Goal: Information Seeking & Learning: Check status

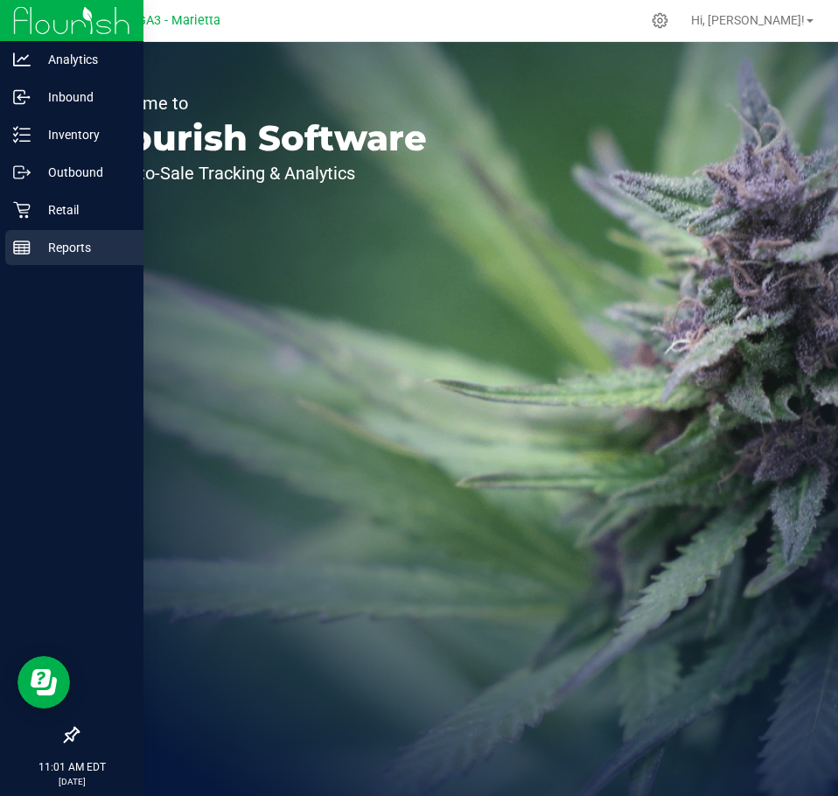
click at [43, 252] on p "Reports" at bounding box center [83, 247] width 105 height 21
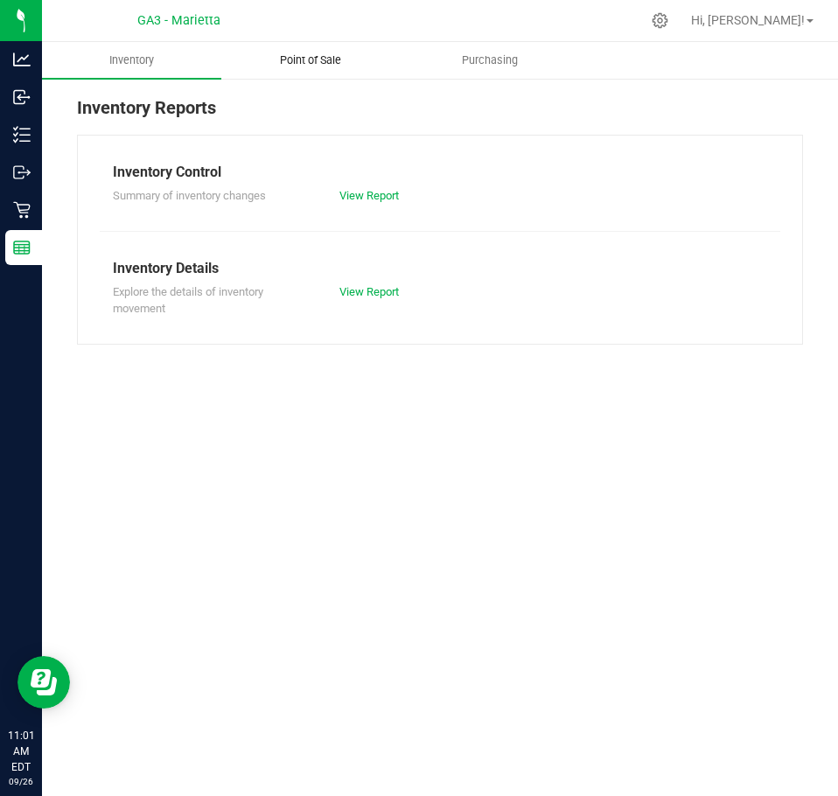
click at [299, 60] on span "Point of Sale" at bounding box center [310, 61] width 109 height 16
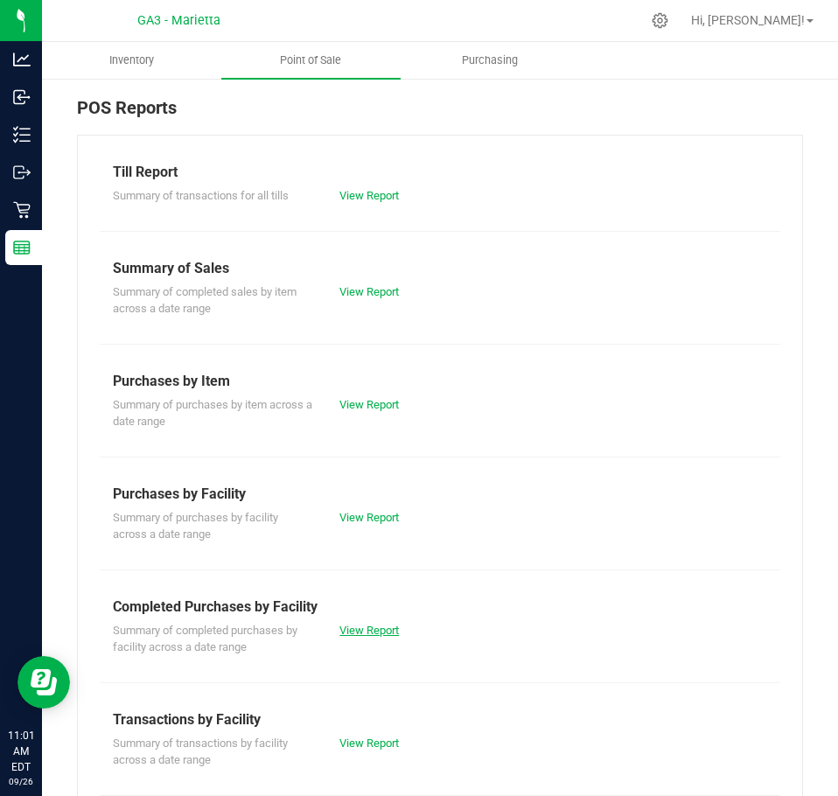
click at [372, 632] on link "View Report" at bounding box center [370, 630] width 60 height 13
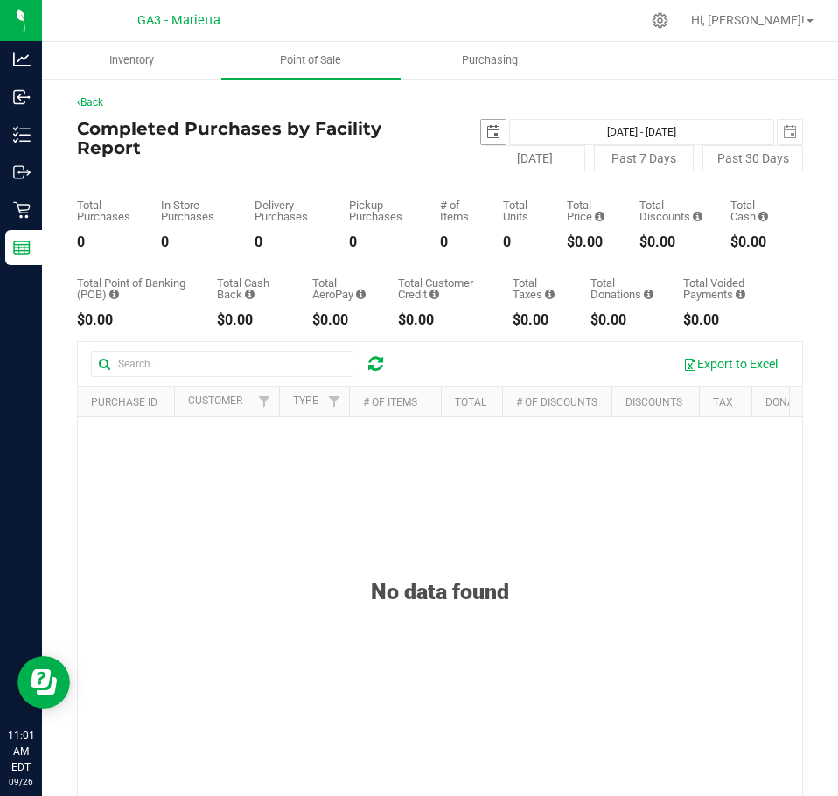
click at [481, 139] on span "select" at bounding box center [493, 132] width 25 height 25
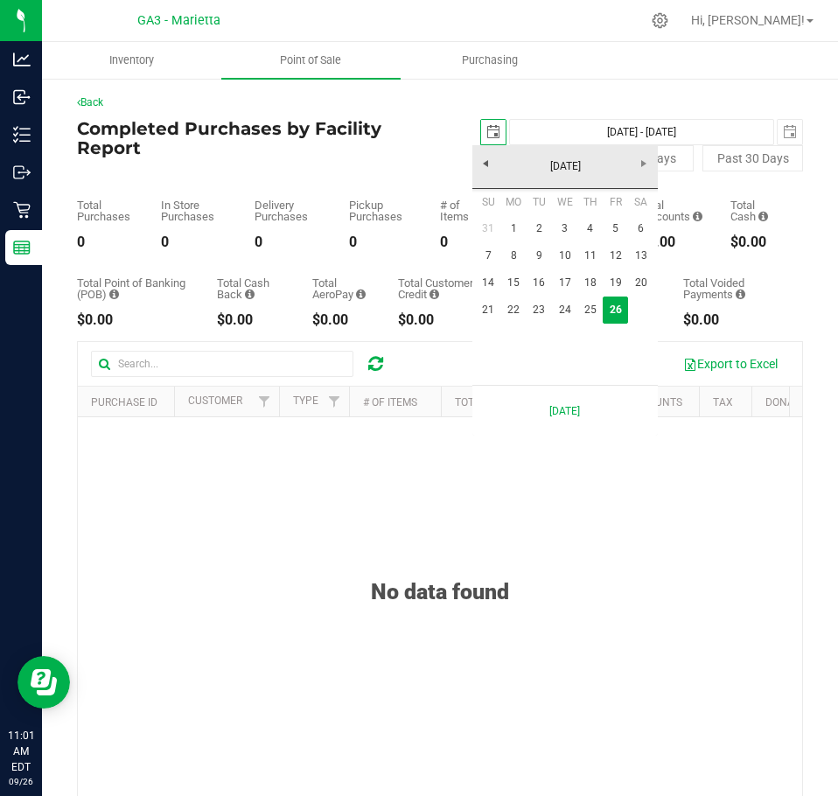
scroll to position [0, 44]
click at [529, 309] on link "23" at bounding box center [539, 310] width 25 height 27
type input "[DATE]"
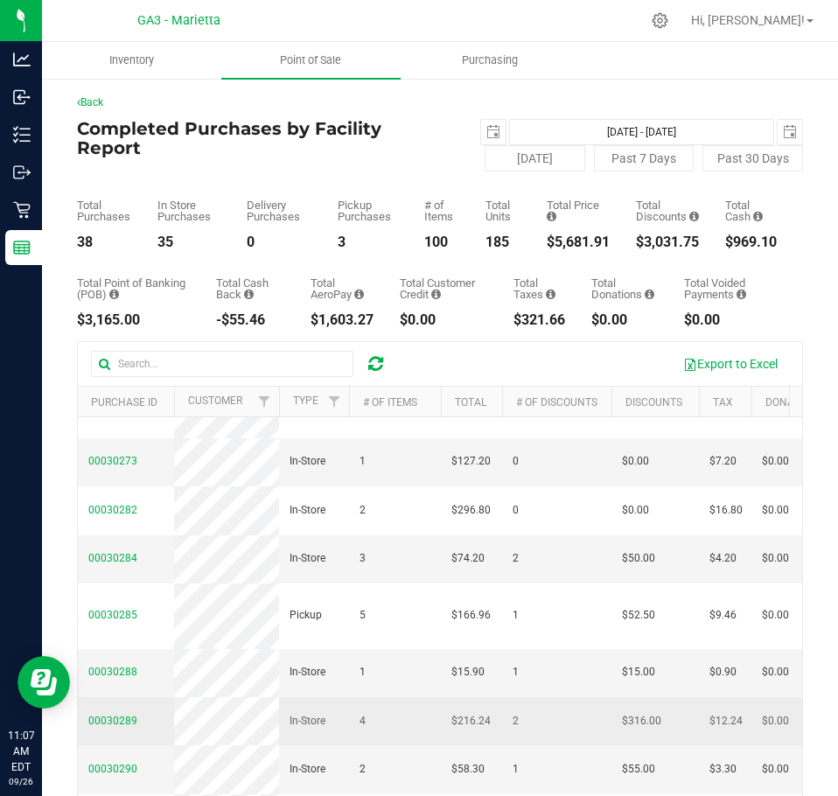
scroll to position [263, 0]
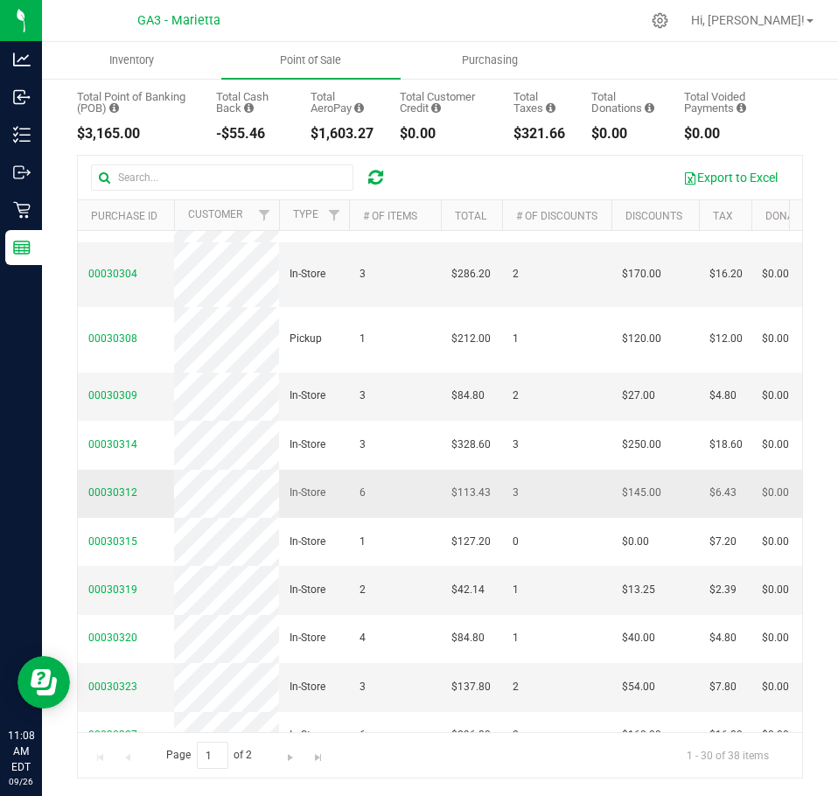
scroll to position [613, 0]
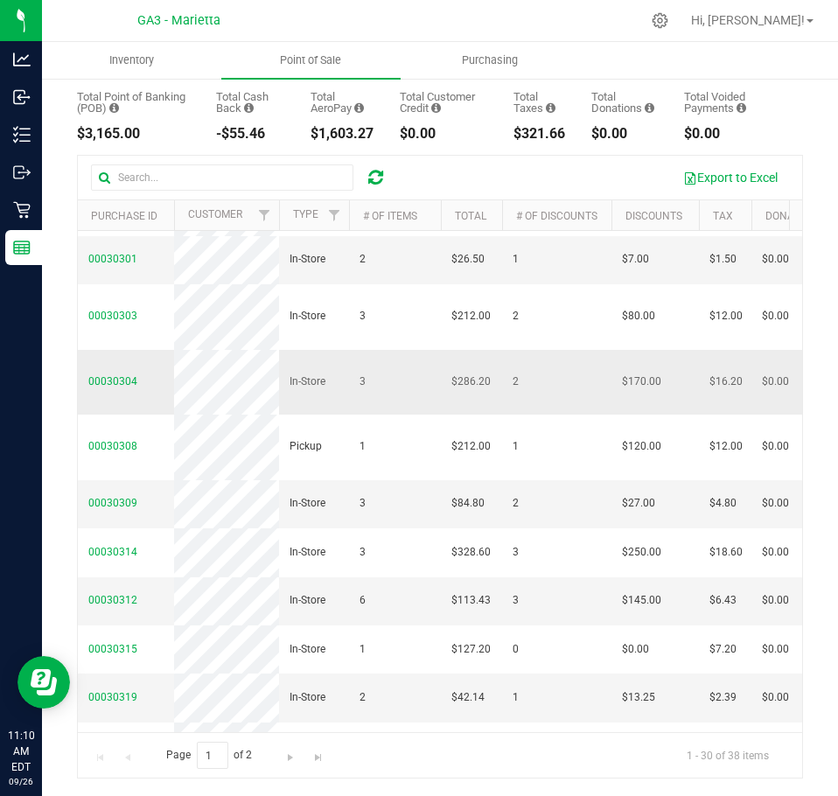
click at [298, 416] on td "In-Store" at bounding box center [314, 383] width 70 height 66
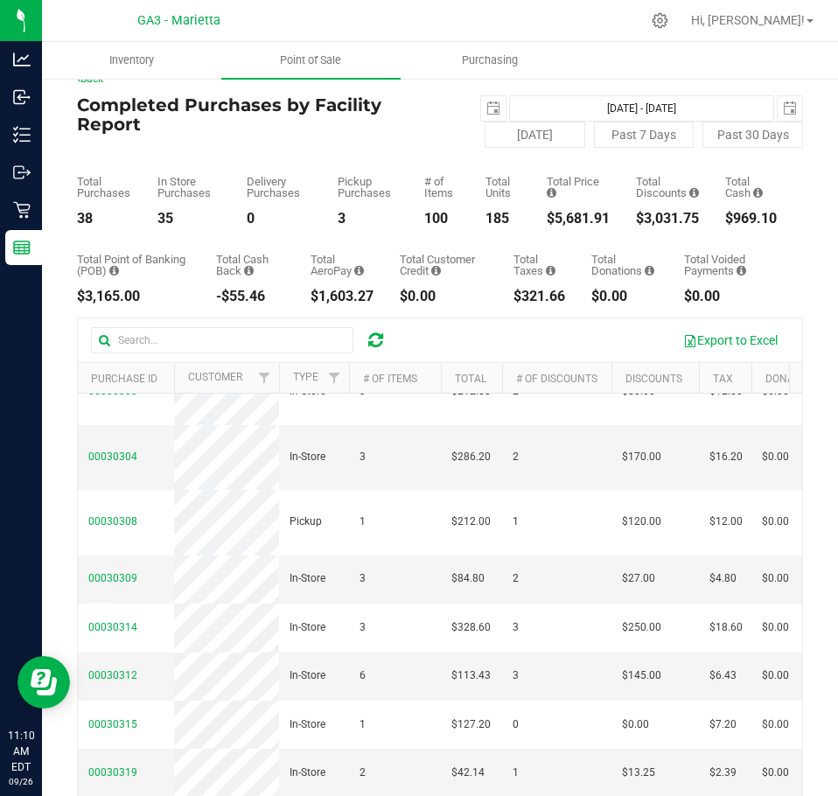
scroll to position [23, 0]
click at [783, 104] on span "select" at bounding box center [790, 109] width 14 height 14
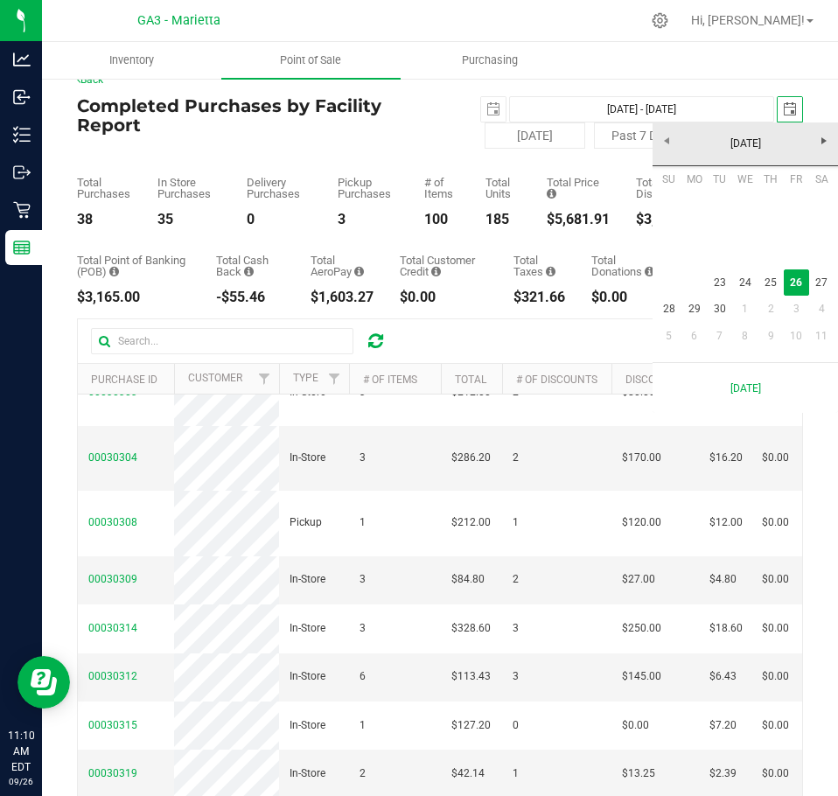
scroll to position [0, 44]
click at [730, 276] on link "23" at bounding box center [719, 283] width 25 height 27
type input "[DATE] - [DATE]"
type input "[DATE]"
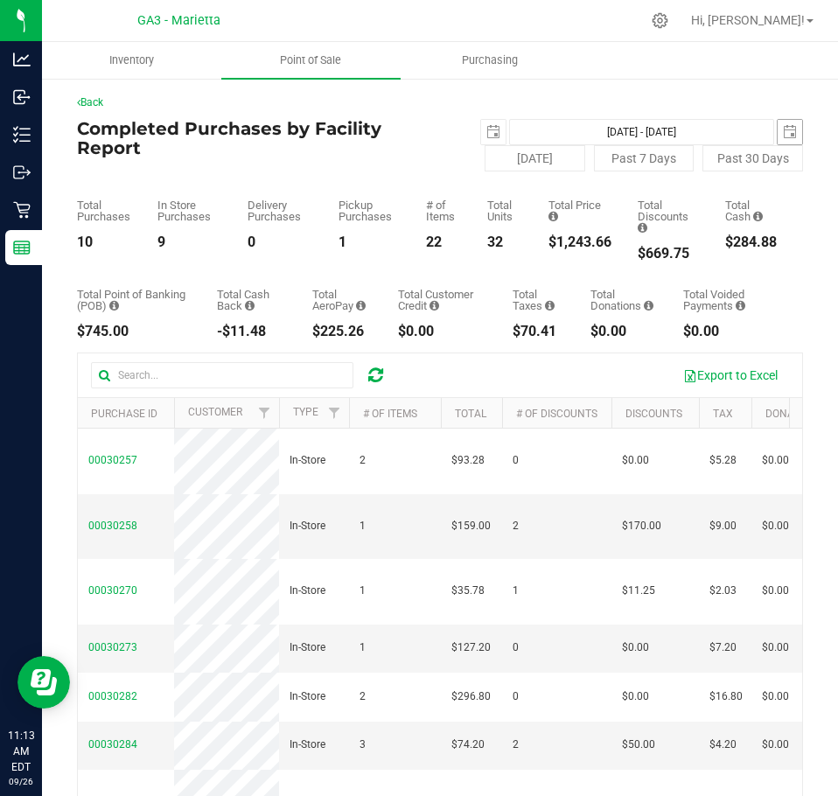
click at [788, 123] on span "select" at bounding box center [790, 132] width 25 height 25
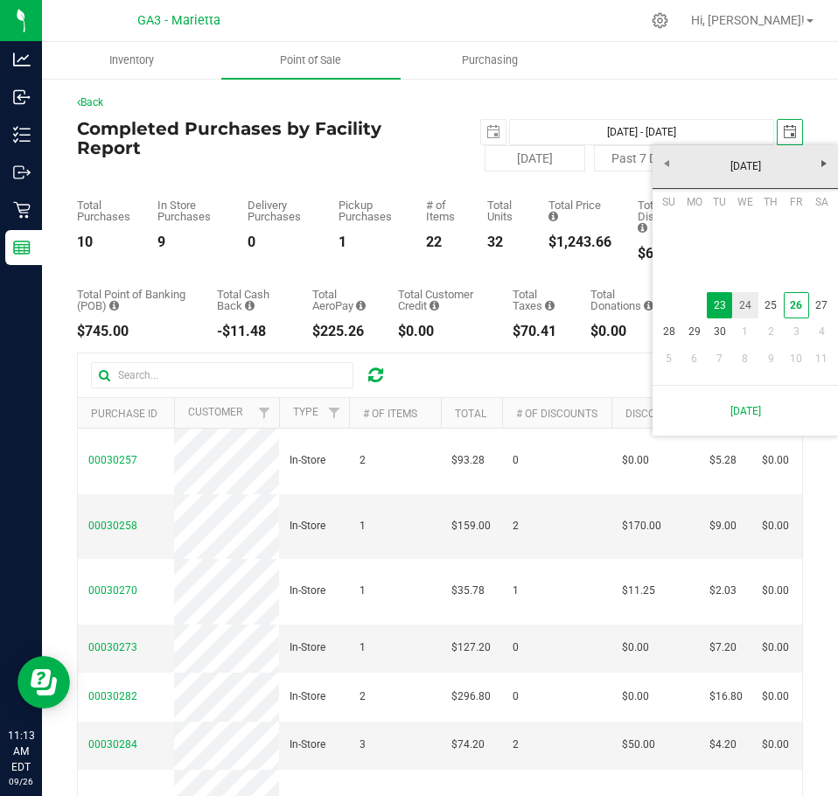
click at [748, 312] on link "24" at bounding box center [744, 305] width 25 height 27
type input "[DATE] - [DATE]"
type input "[DATE]"
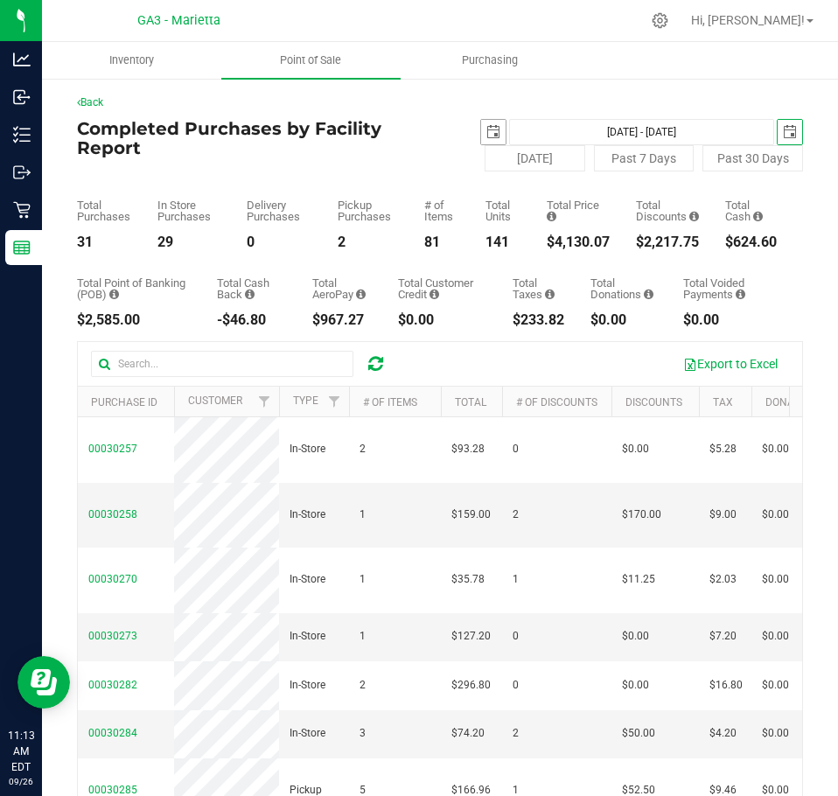
click at [494, 133] on span "select" at bounding box center [493, 132] width 25 height 25
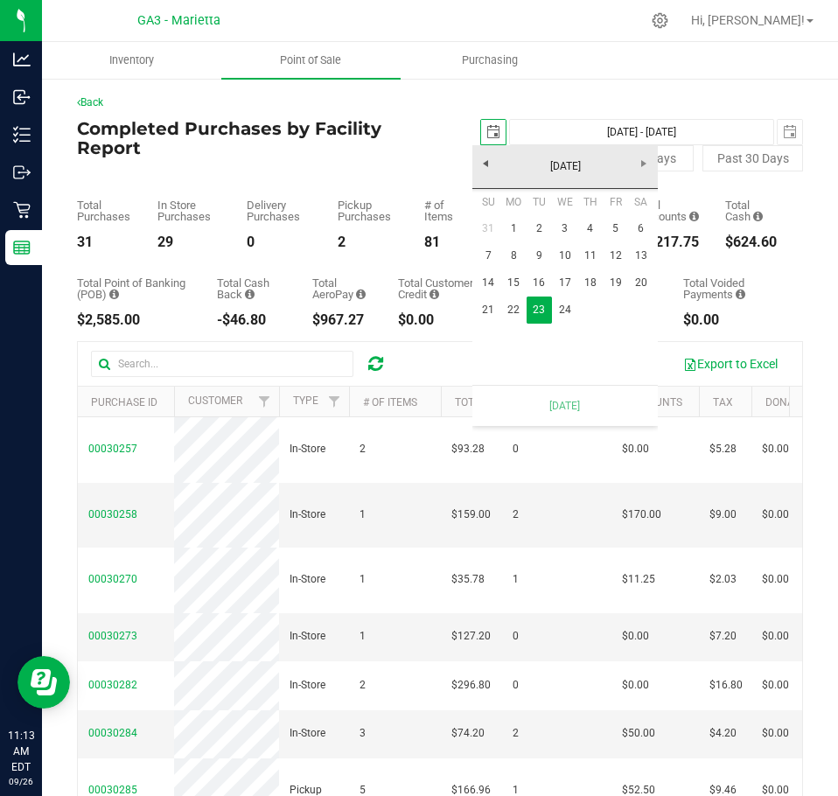
scroll to position [0, 44]
click at [566, 319] on link "24" at bounding box center [564, 310] width 25 height 27
type input "[DATE] - [DATE]"
type input "[DATE]"
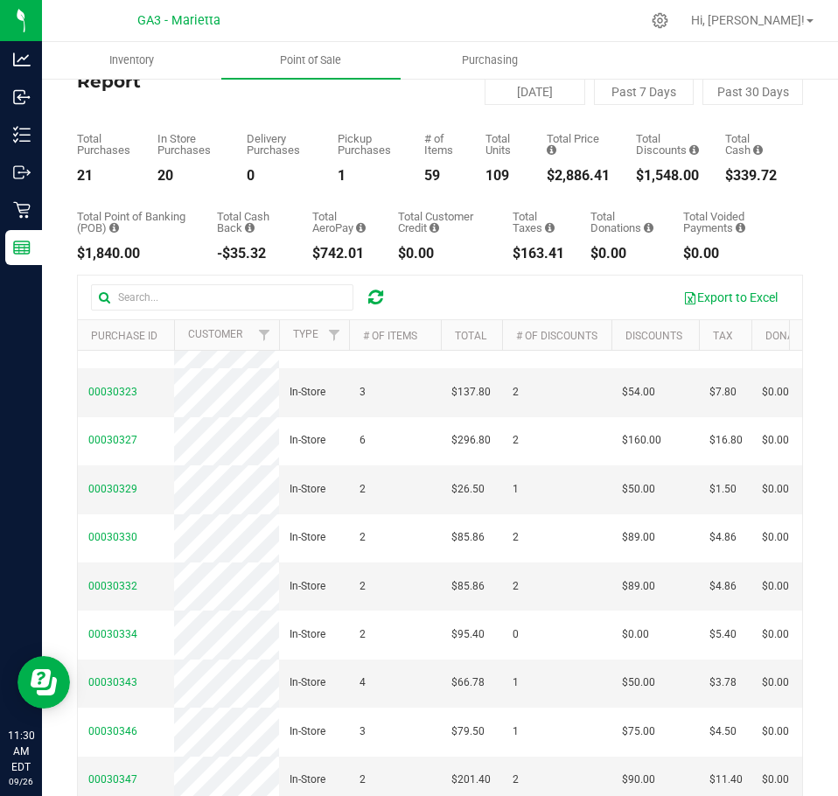
scroll to position [0, 0]
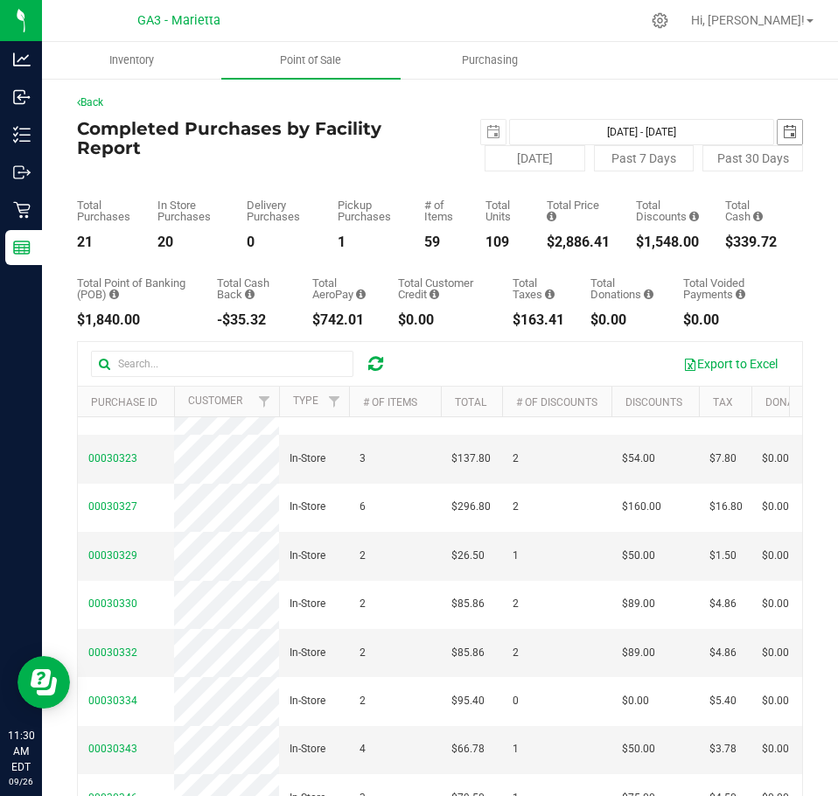
click at [783, 130] on span "select" at bounding box center [790, 132] width 14 height 14
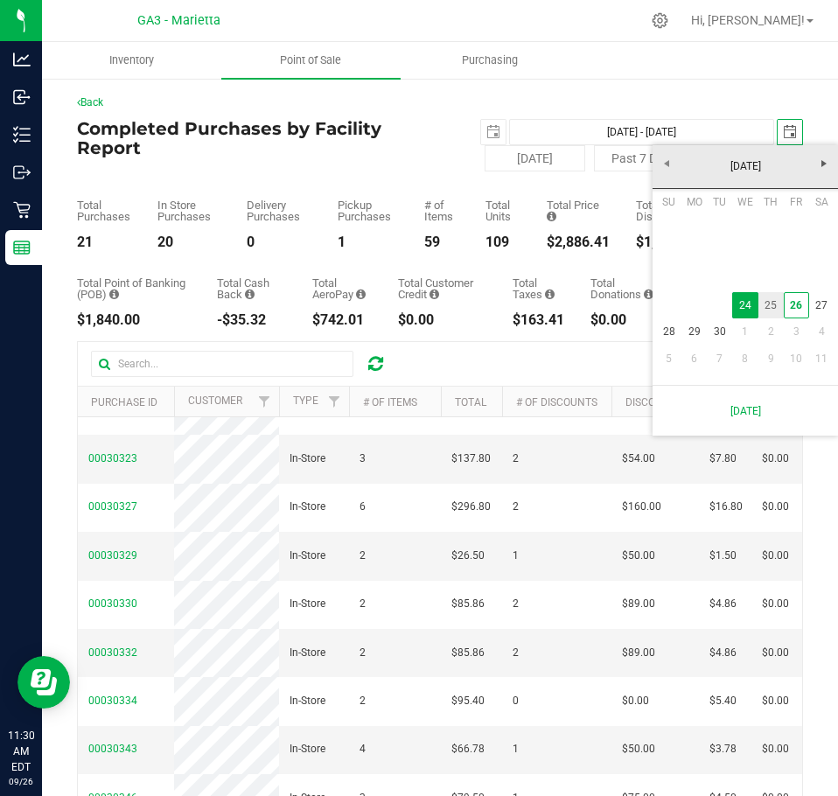
click at [761, 299] on link "25" at bounding box center [771, 305] width 25 height 27
type input "[DATE] - [DATE]"
type input "[DATE]"
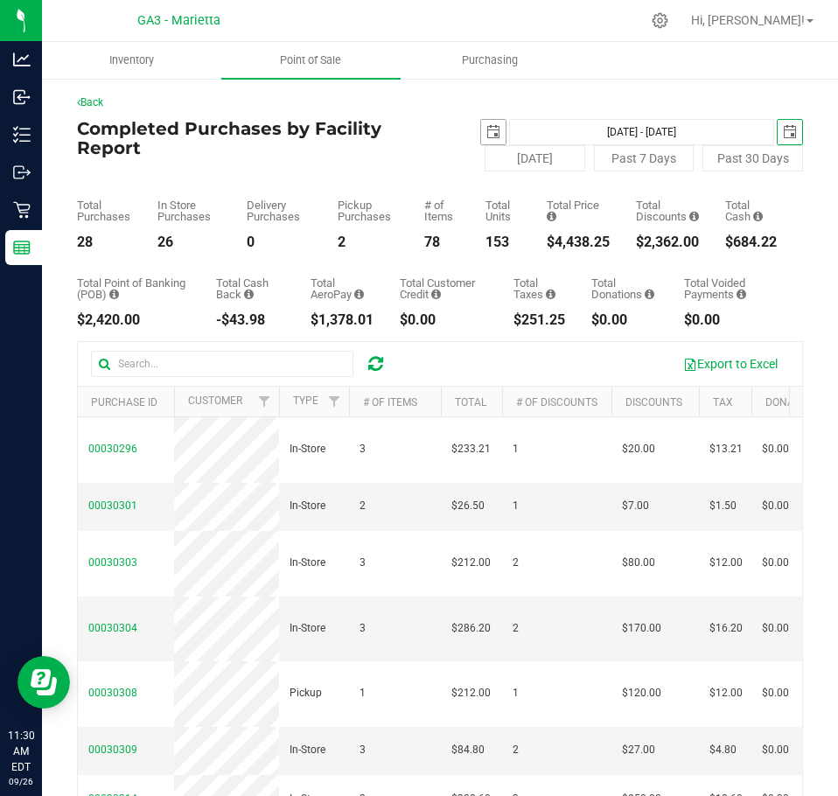
click at [492, 140] on span "select" at bounding box center [493, 132] width 25 height 25
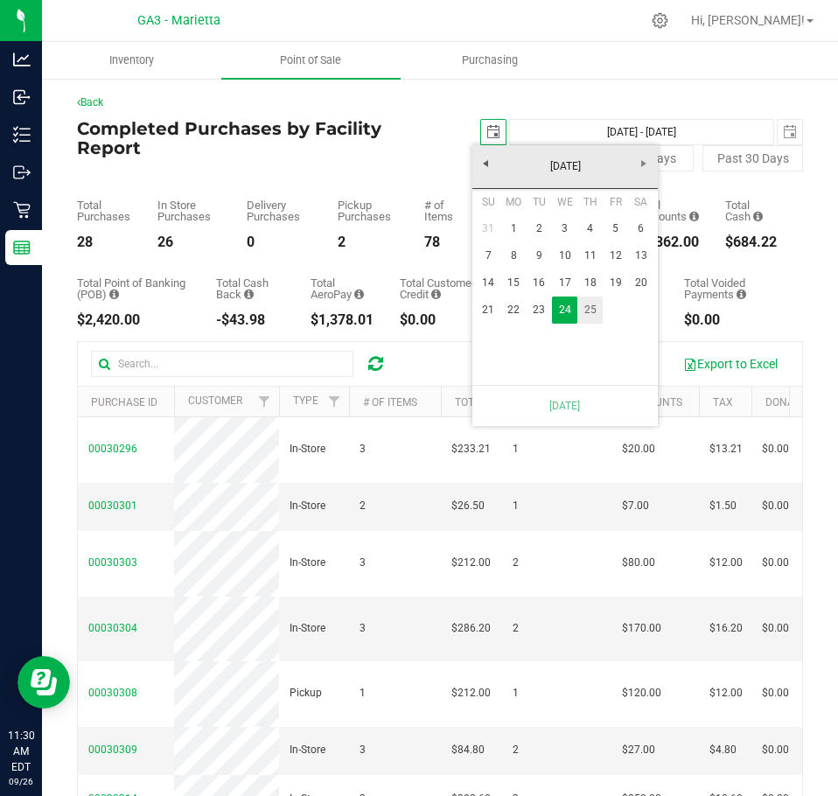
click at [599, 309] on link "25" at bounding box center [590, 310] width 25 height 27
type input "[DATE] - [DATE]"
type input "[DATE]"
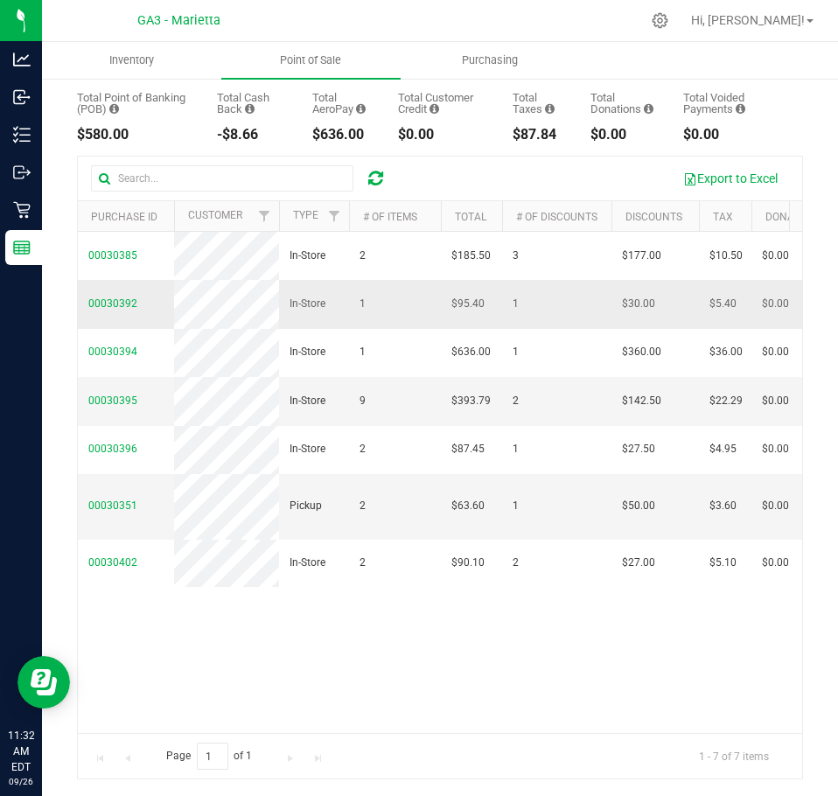
scroll to position [198, 0]
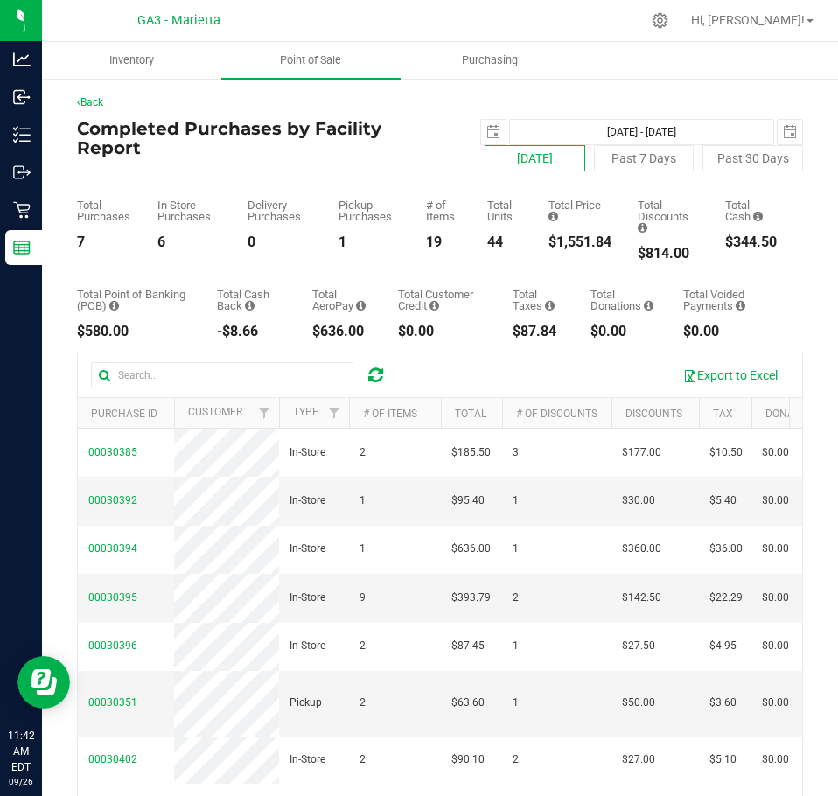
click at [546, 149] on button "[DATE]" at bounding box center [535, 158] width 101 height 26
type input "[DATE] - [DATE]"
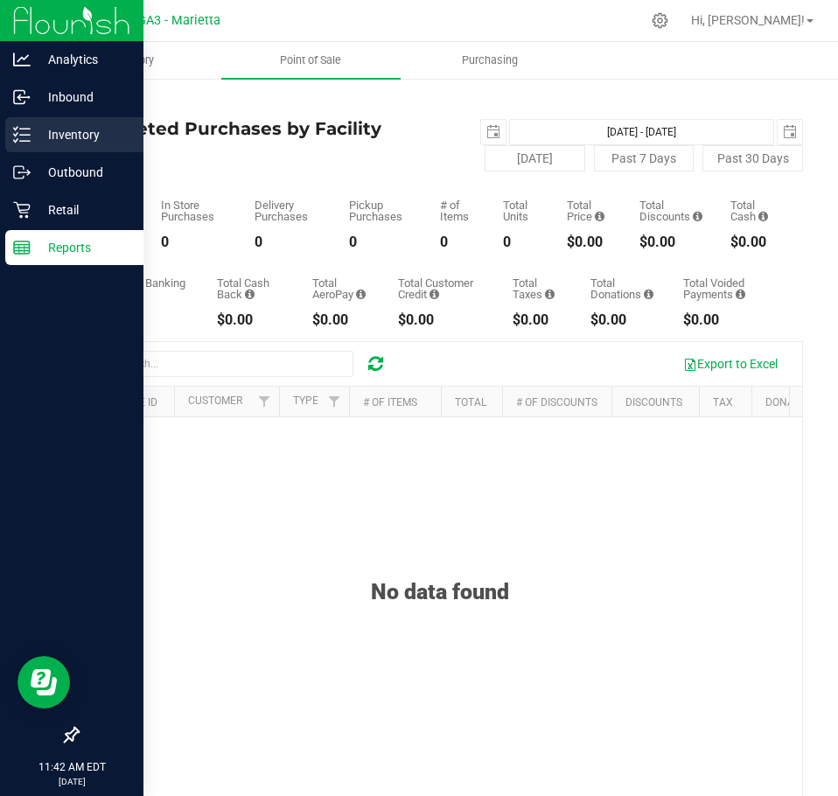
click at [88, 135] on p "Inventory" at bounding box center [83, 134] width 105 height 21
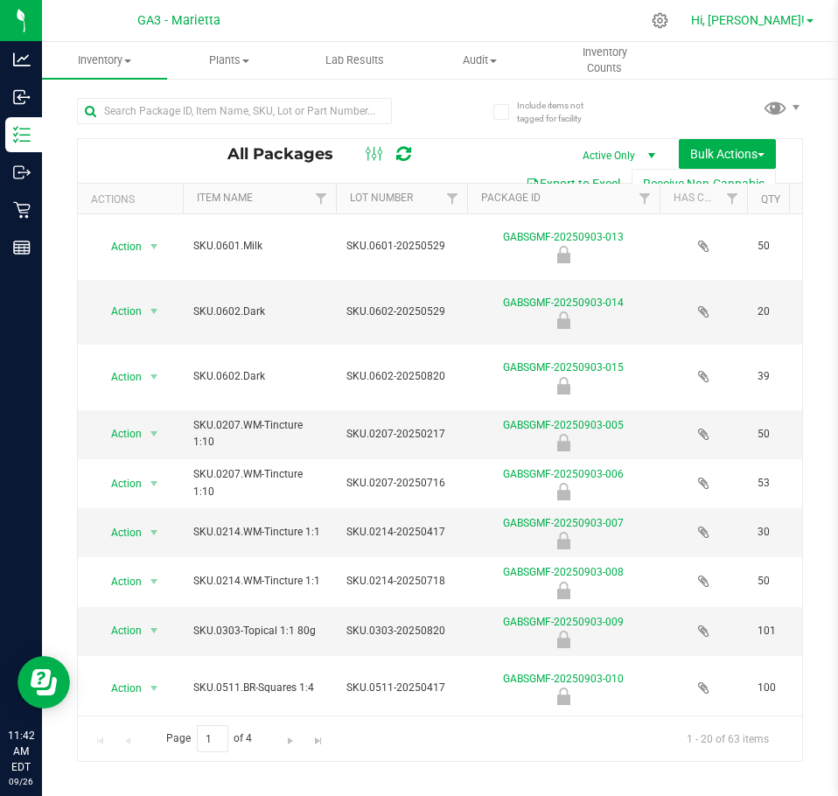
click at [750, 21] on span "Hi, [PERSON_NAME]!" at bounding box center [748, 20] width 114 height 14
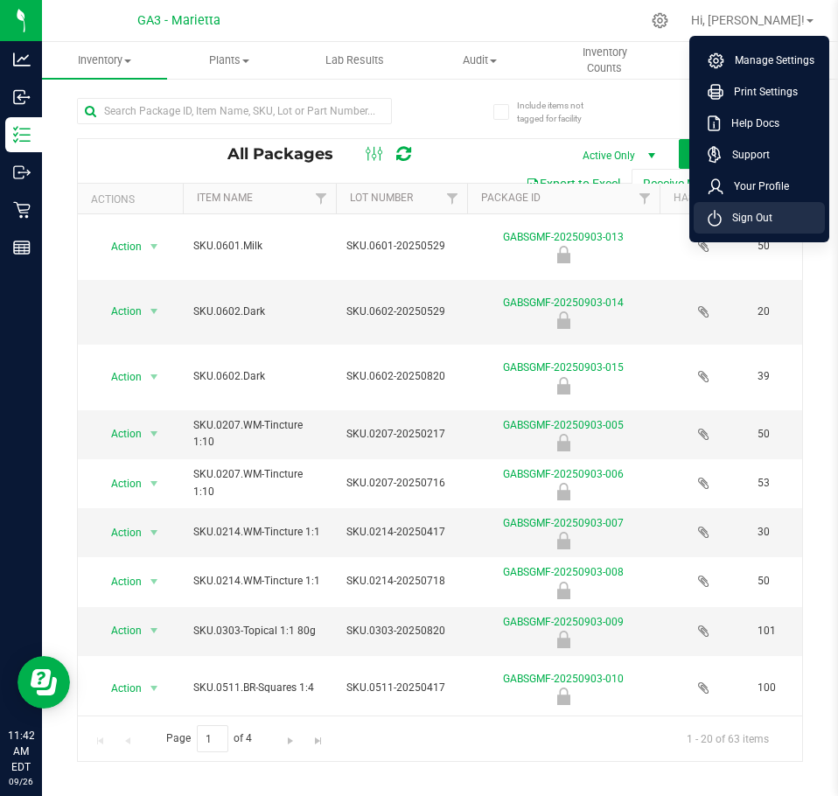
click at [760, 212] on span "Sign Out" at bounding box center [747, 218] width 51 height 18
